Goal: Task Accomplishment & Management: Manage account settings

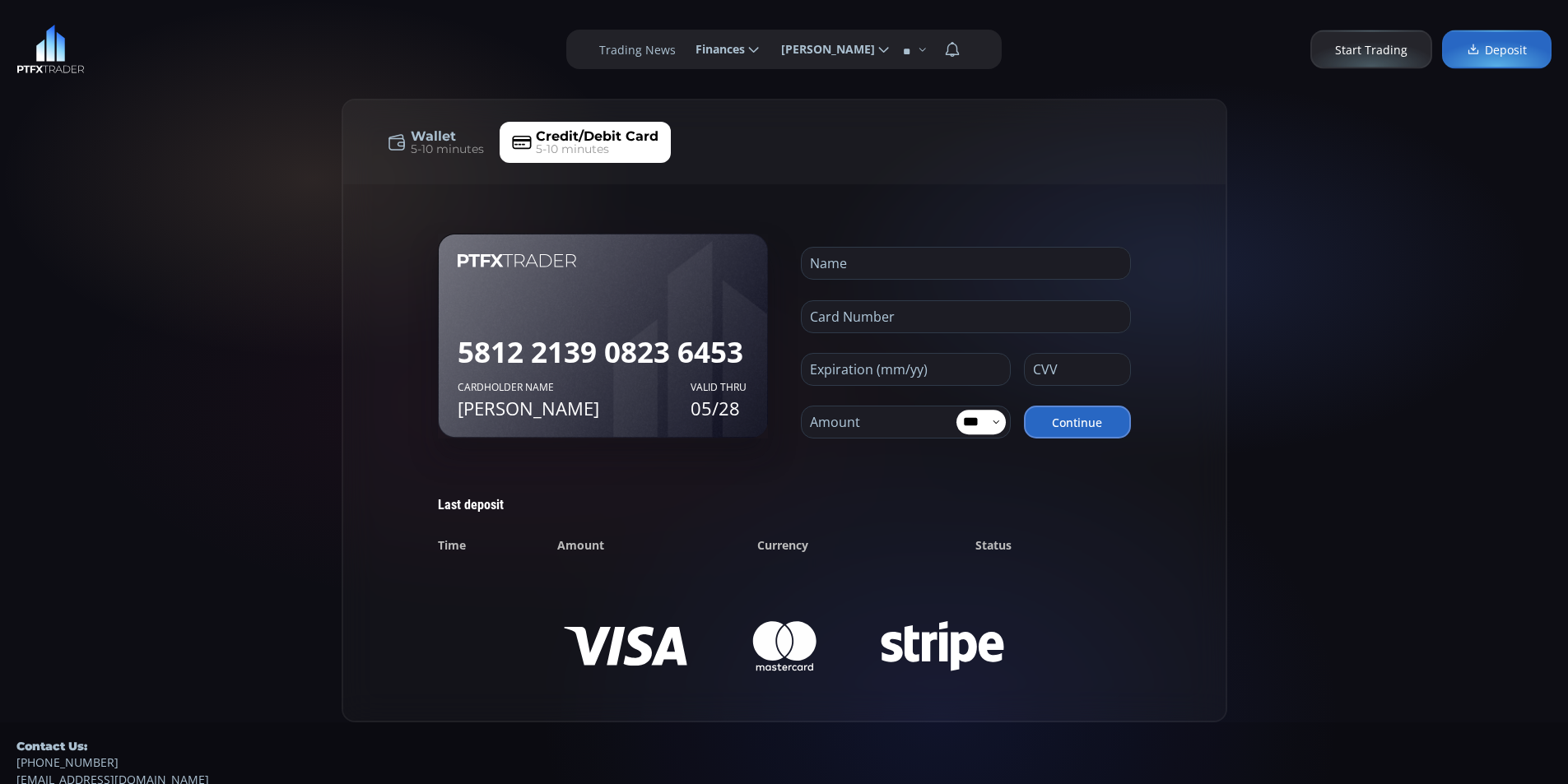
click at [824, 188] on div "5812 2139 0823 6453 Cardholder name JOHN DOE VALID THRU 05/28 Cardholder name J…" at bounding box center [784, 452] width 883 height 536
click at [854, 59] on span "Ruslan Fidishen" at bounding box center [821, 50] width 106 height 33
click at [767, 58] on input "**********" at bounding box center [767, 50] width 0 height 17
click at [821, 97] on link "Profile" at bounding box center [829, 93] width 115 height 25
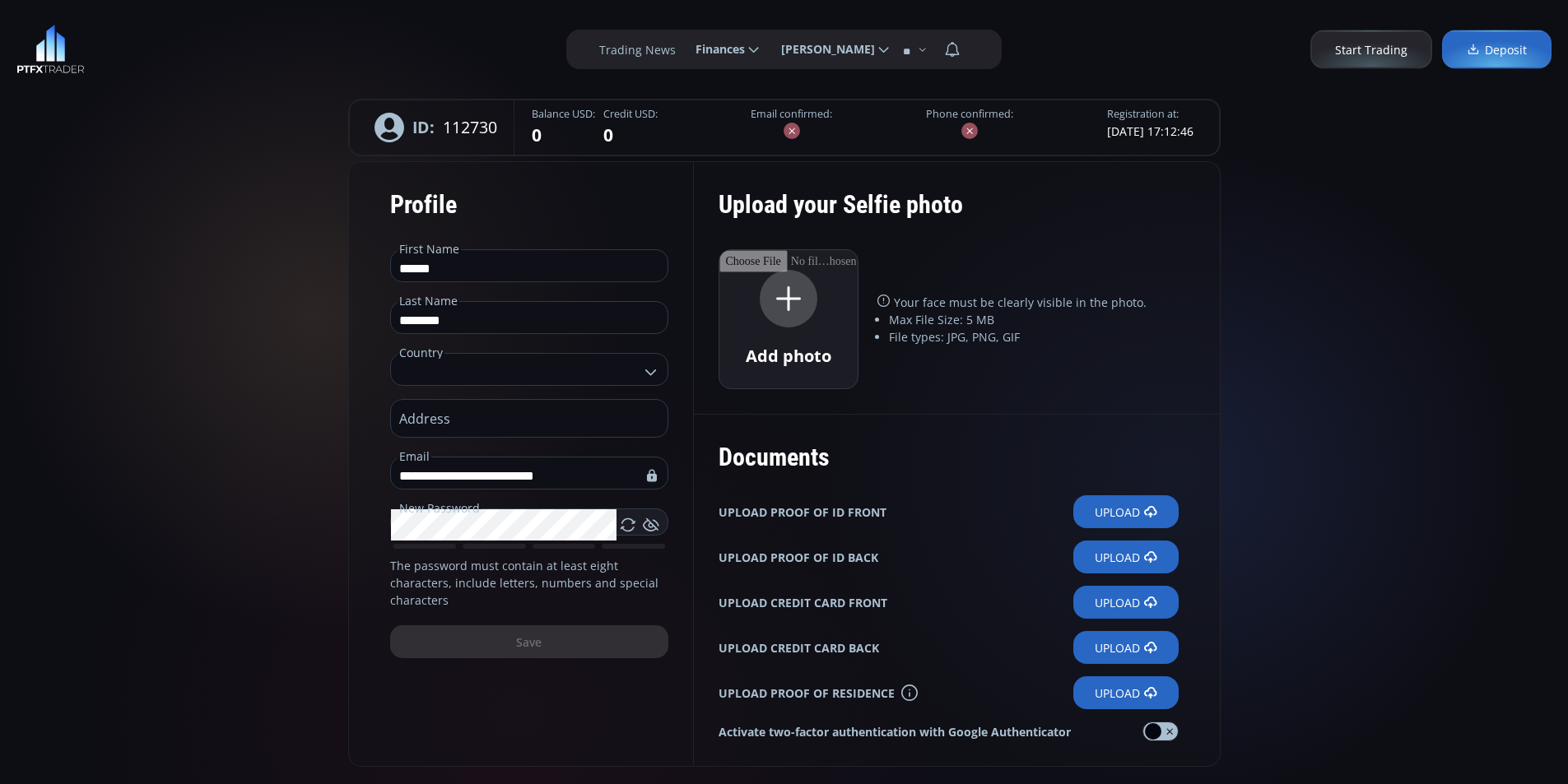
scroll to position [165, 0]
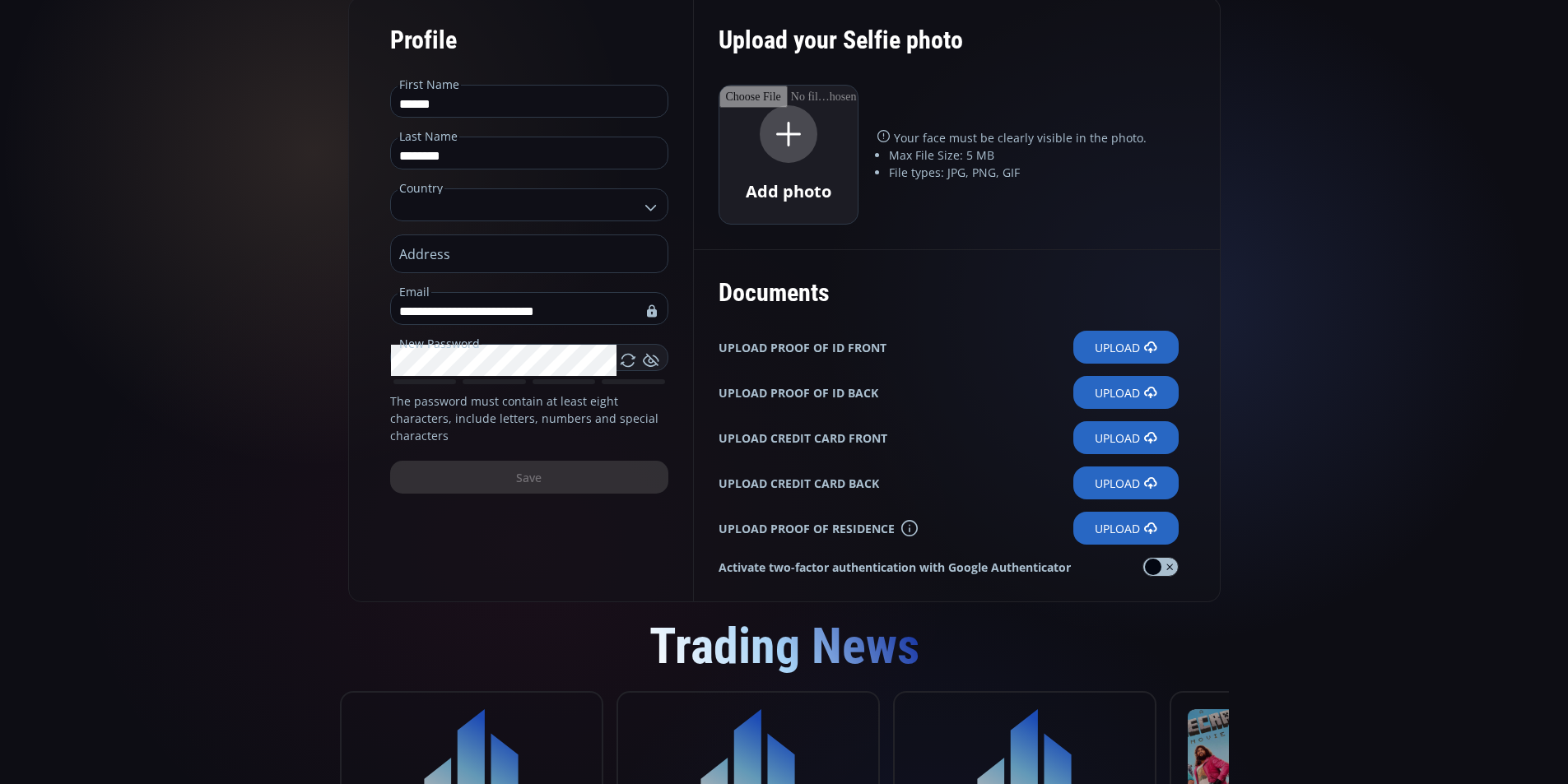
type input "**********"
click at [1455, 388] on div "**********" at bounding box center [784, 626] width 1568 height 1583
click at [1137, 351] on label "Upload" at bounding box center [1125, 347] width 106 height 33
click at [0, 0] on input "Upload" at bounding box center [0, 0] width 0 height 0
click at [1135, 351] on label "Upload" at bounding box center [1125, 347] width 106 height 33
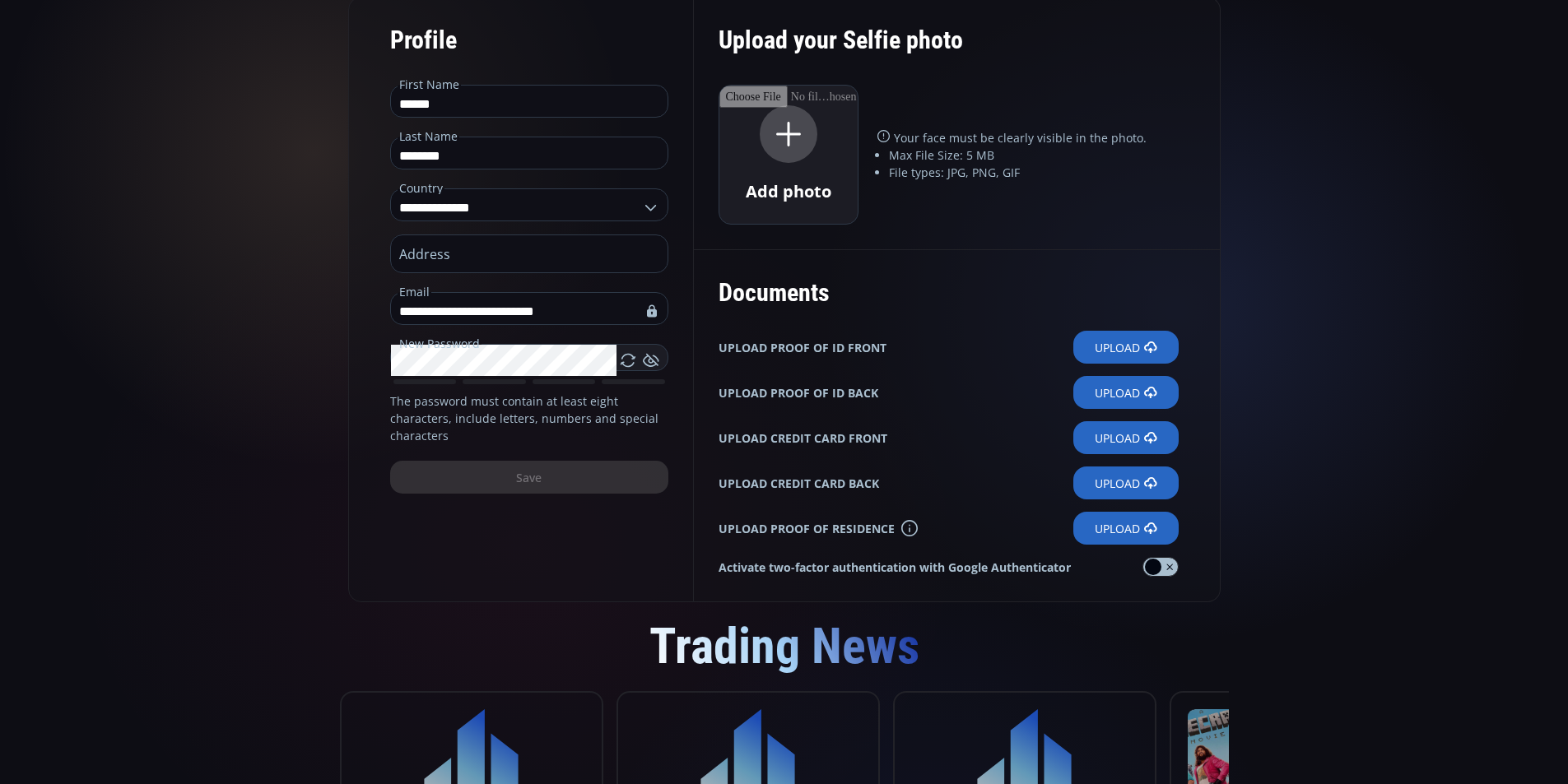
click at [0, 0] on input "Upload" at bounding box center [0, 0] width 0 height 0
click at [1108, 281] on div "Documents" at bounding box center [948, 292] width 460 height 51
click at [1019, 299] on div "Documents" at bounding box center [948, 292] width 460 height 51
click at [1077, 263] on div "Documents UPLOAD PROOF OF ID FRONT Upload UPLOAD PROOF OF ID BACK Upload UPLOAD…" at bounding box center [957, 426] width 527 height 353
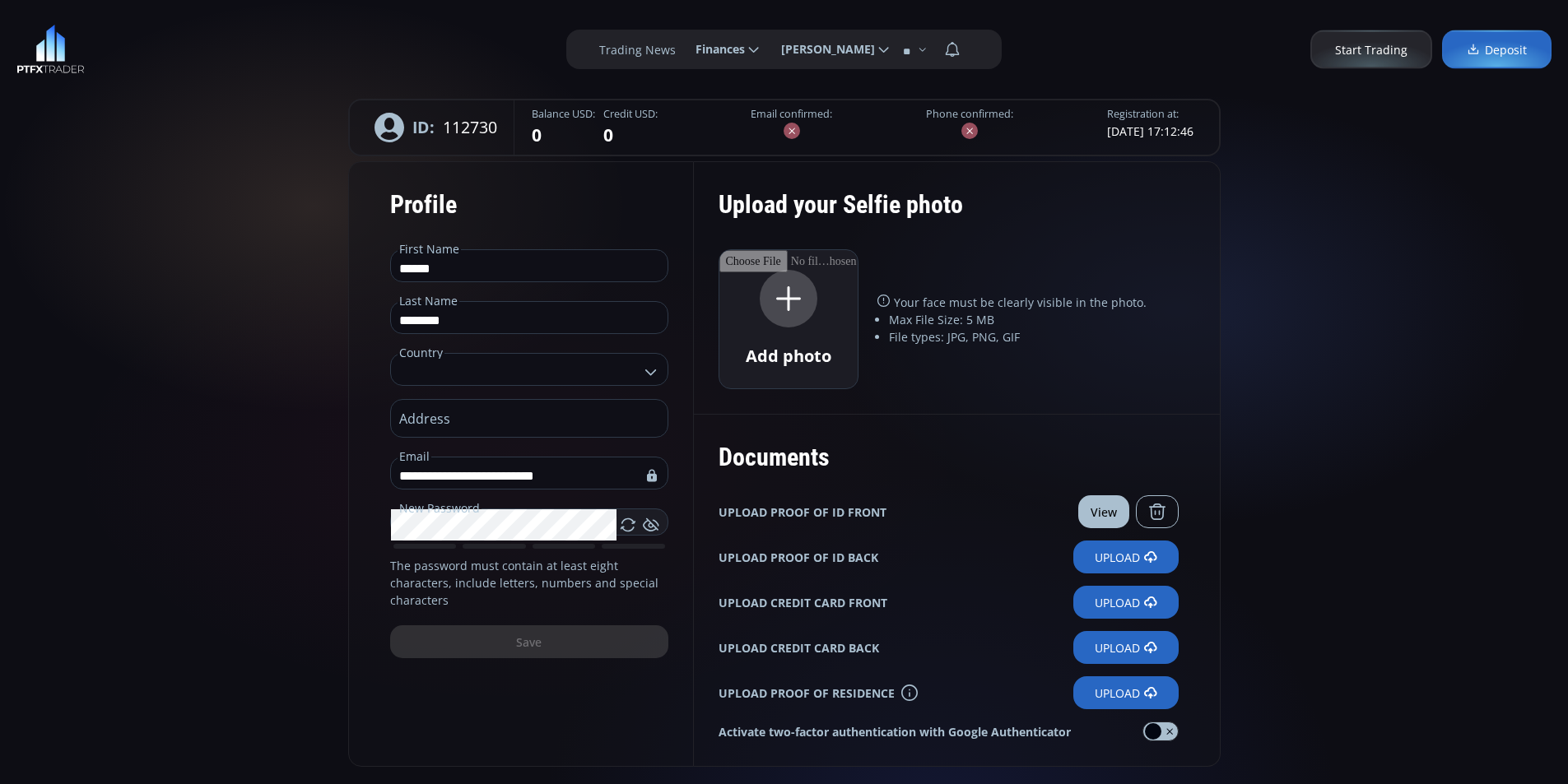
type input "**********"
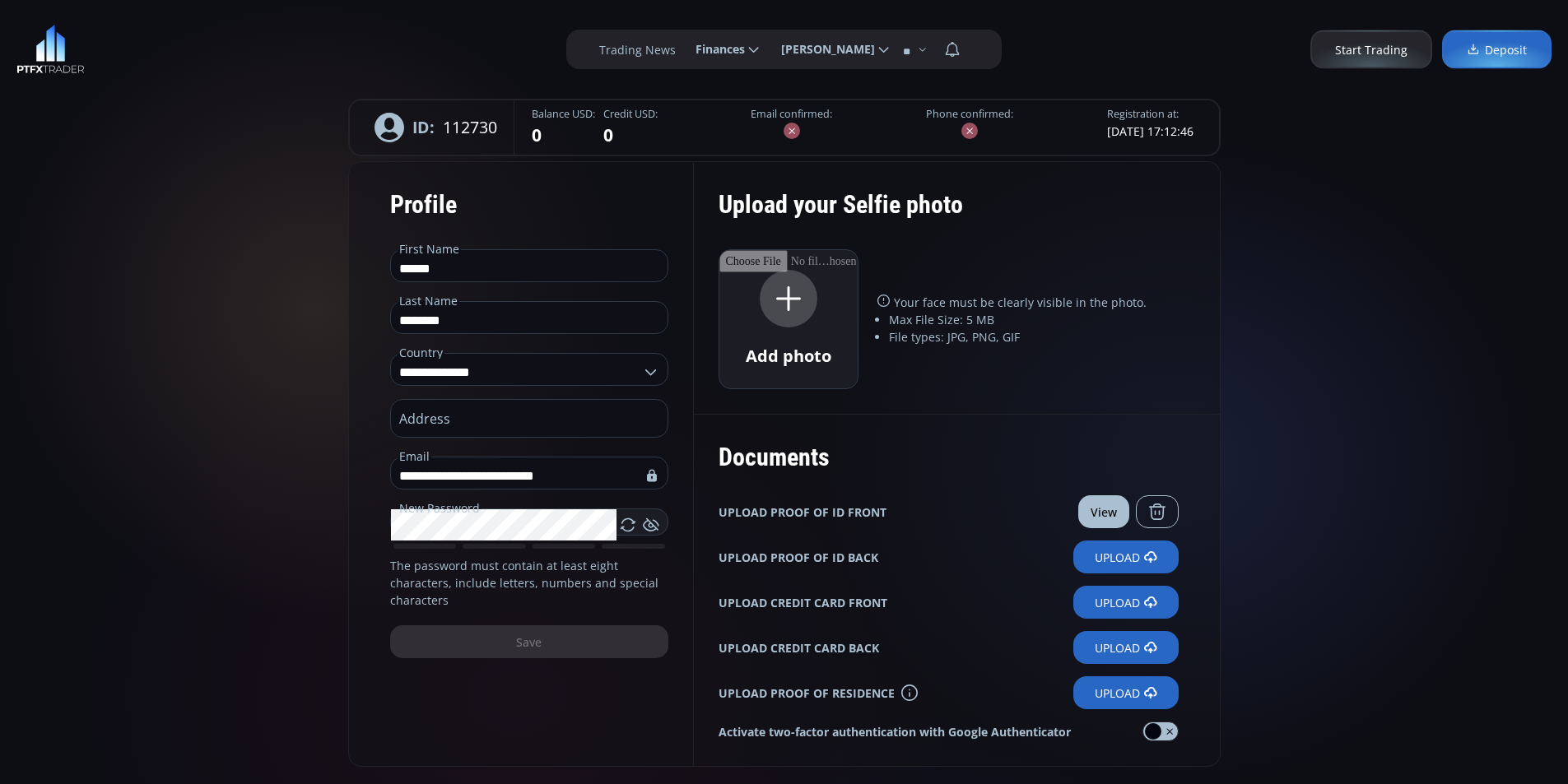
click at [1101, 505] on button "View" at bounding box center [1103, 512] width 51 height 33
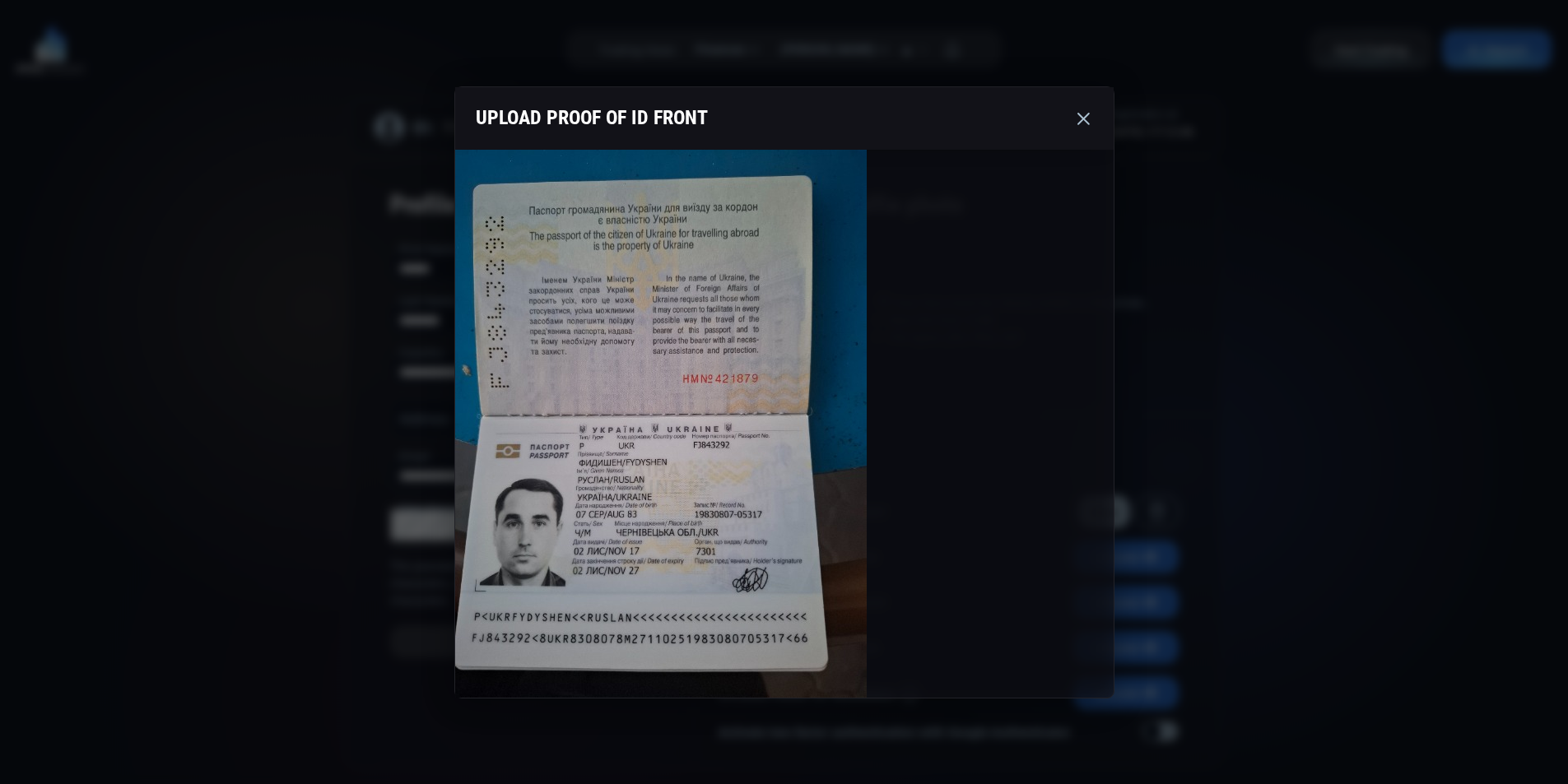
click at [1086, 117] on use at bounding box center [1083, 119] width 12 height 12
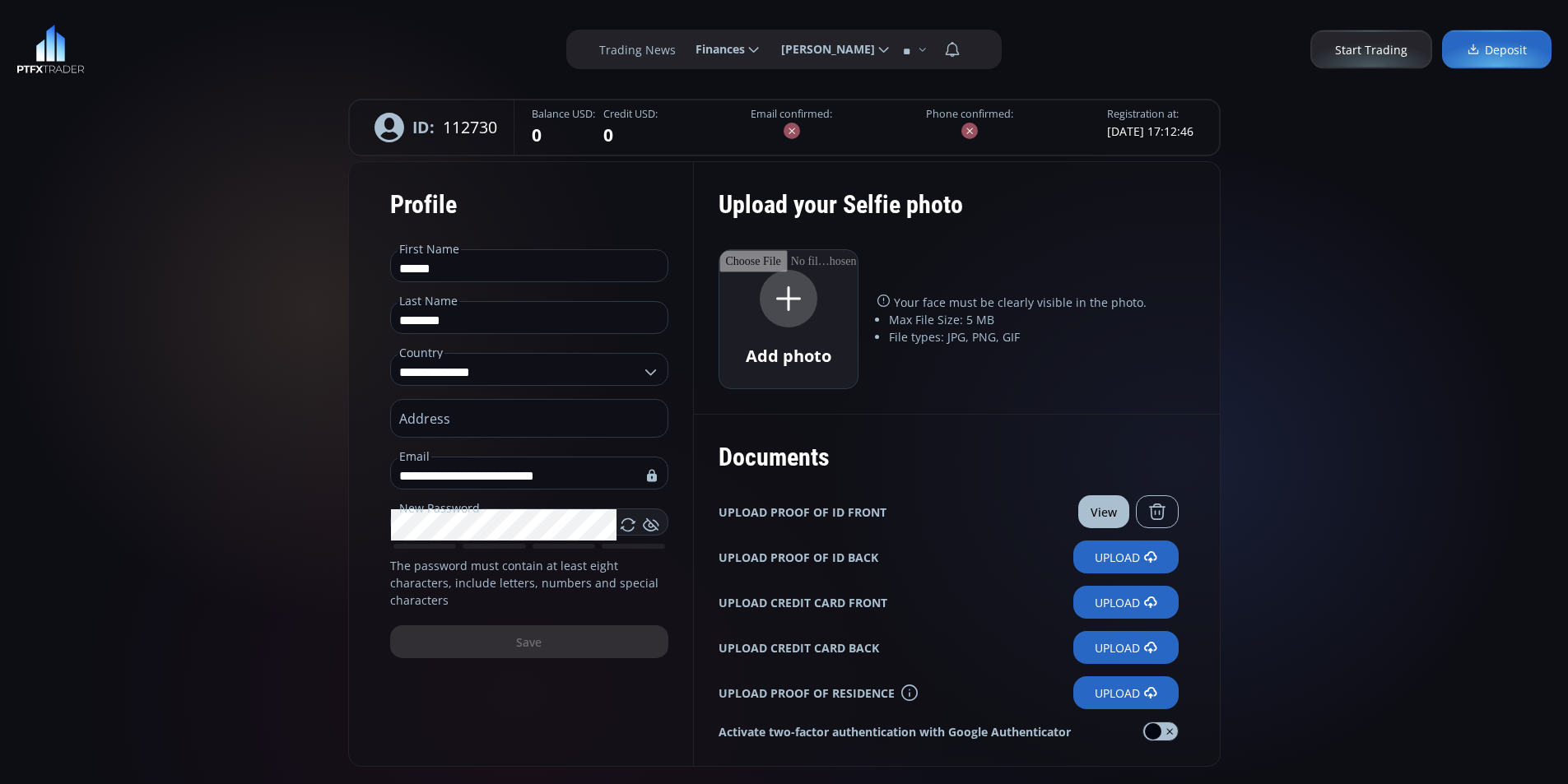
click at [995, 394] on div "Upload your Selfie photo Add photo Your face must be clearly visible in the pho…" at bounding box center [957, 288] width 527 height 253
click at [460, 127] on div "ID: 112730" at bounding box center [435, 127] width 156 height 54
copy div "112730"
click at [1101, 504] on button "View" at bounding box center [1103, 512] width 51 height 33
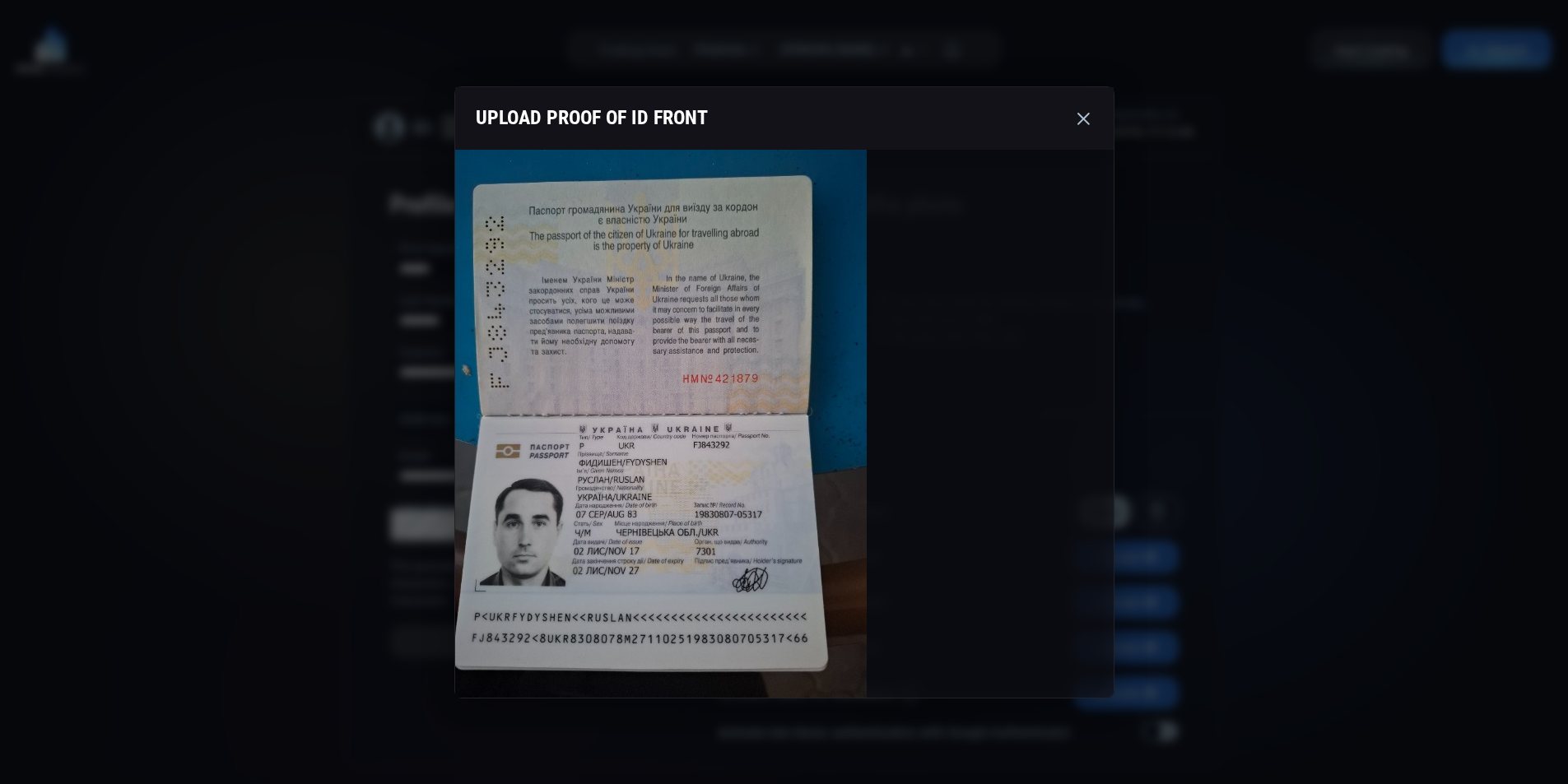
click at [1080, 123] on use at bounding box center [1083, 119] width 12 height 12
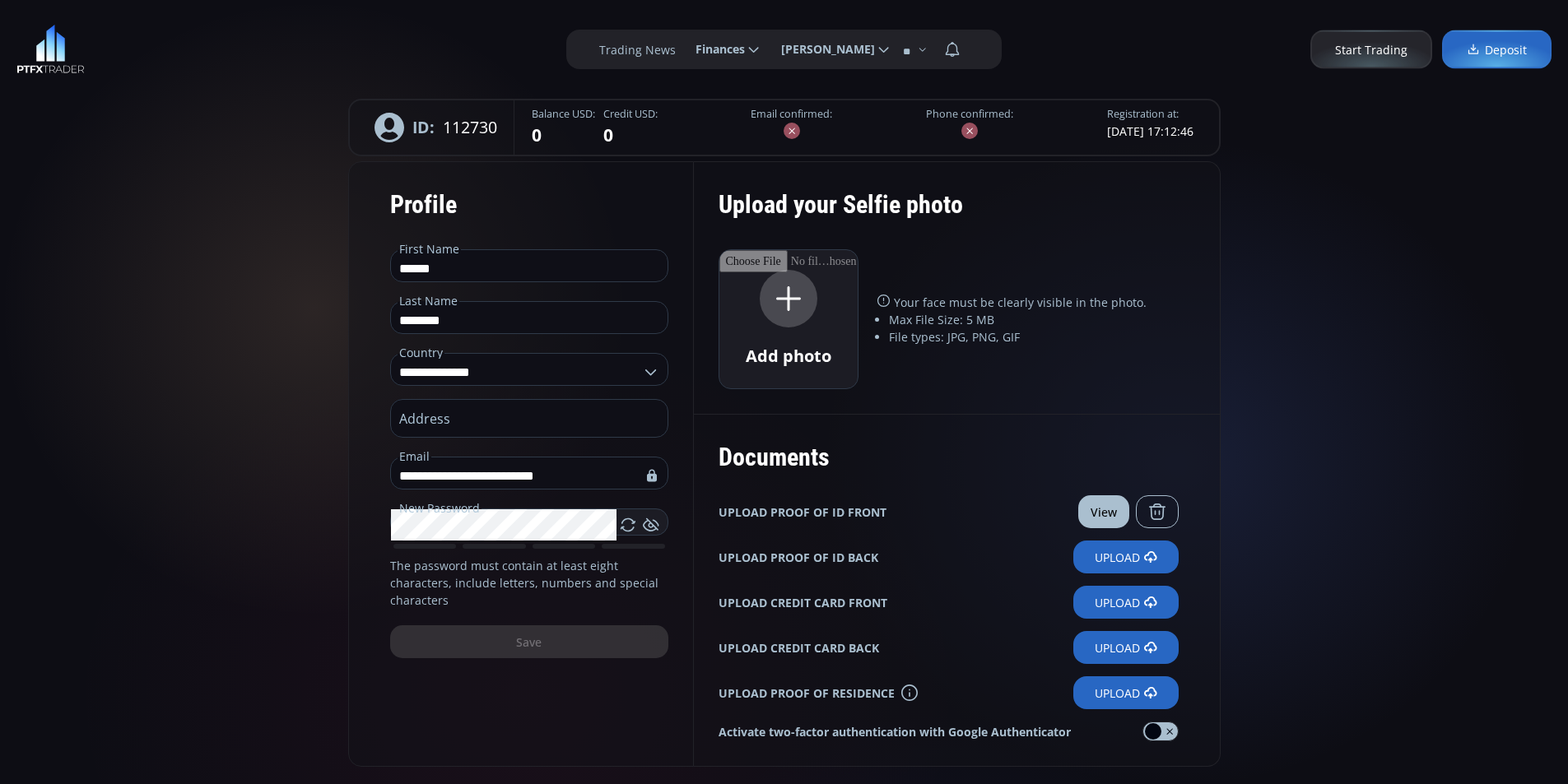
click at [978, 430] on div "Documents UPLOAD PROOF OF ID FRONT View UPLOAD PROOF OF ID BACK Upload UPLOAD C…" at bounding box center [957, 590] width 527 height 353
click at [918, 426] on div "Documents UPLOAD PROOF OF ID FRONT View UPLOAD PROOF OF ID BACK Upload UPLOAD C…" at bounding box center [957, 590] width 527 height 353
click at [958, 254] on div "Add photo Your face must be clearly visible in the photo. Max File Size: 5 MB F…" at bounding box center [948, 319] width 460 height 140
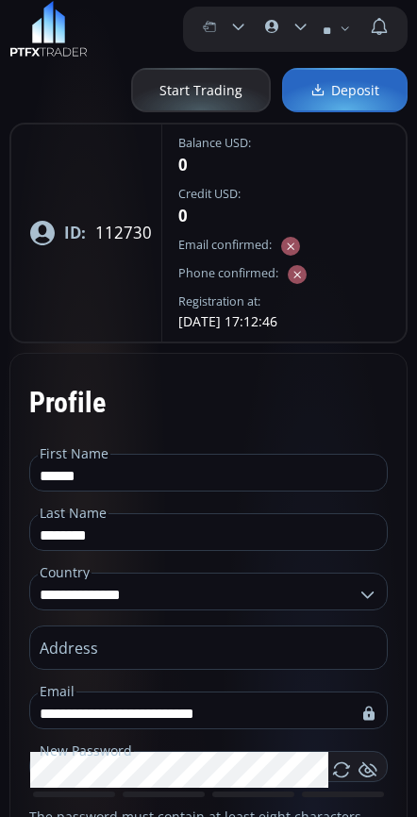
click at [349, 98] on span "Deposit" at bounding box center [344, 90] width 69 height 20
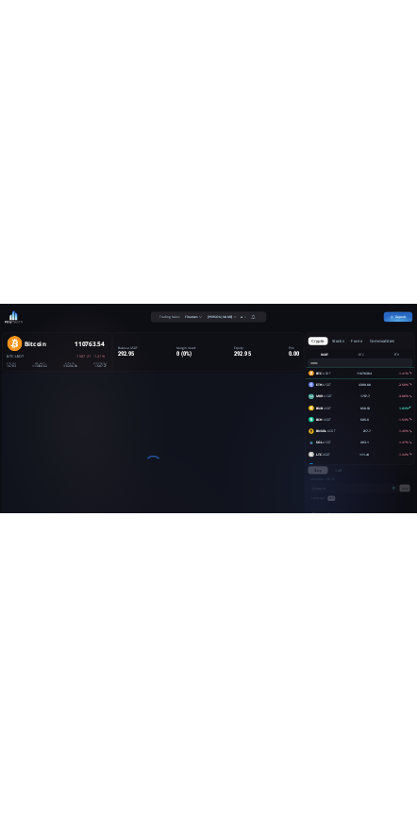
scroll to position [262, 0]
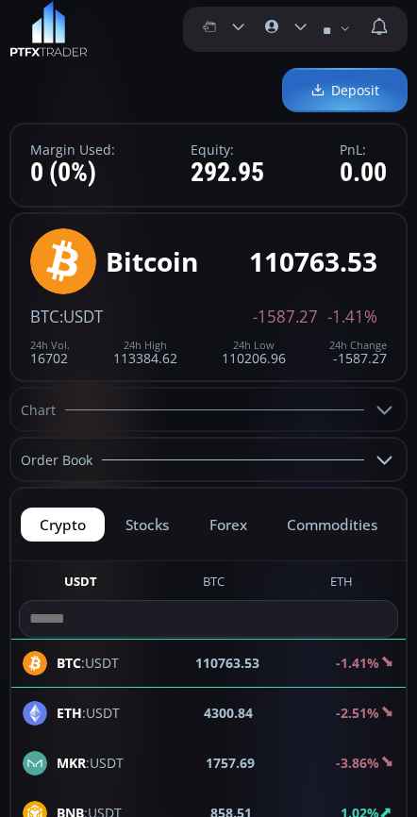
click at [283, 171] on div "Balance USDT: 292.95 Margin Used: 0 (0%) Equity: 292.95 PnL: 0.00" at bounding box center [208, 165] width 398 height 85
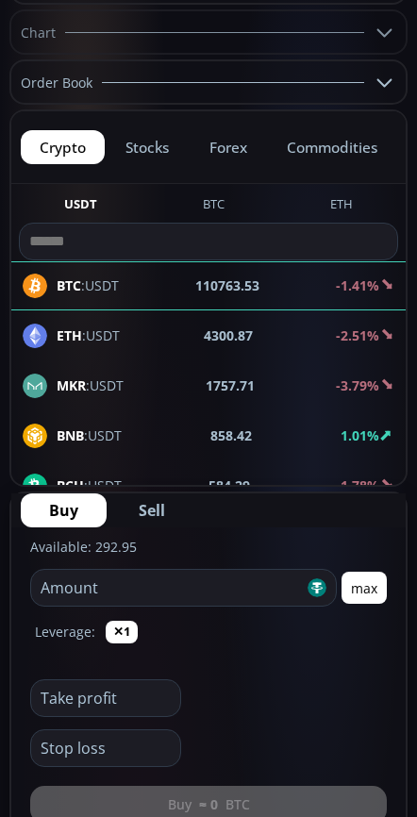
scroll to position [0, 0]
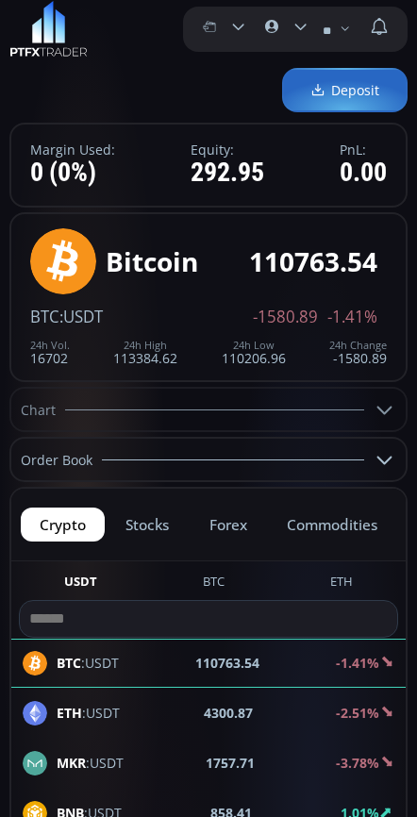
click at [301, 167] on div "Balance USDT: 292.95 Margin Used: 0 (0%) Equity: 292.95 PnL: 0.00" at bounding box center [208, 165] width 398 height 85
